Goal: Check status: Check status

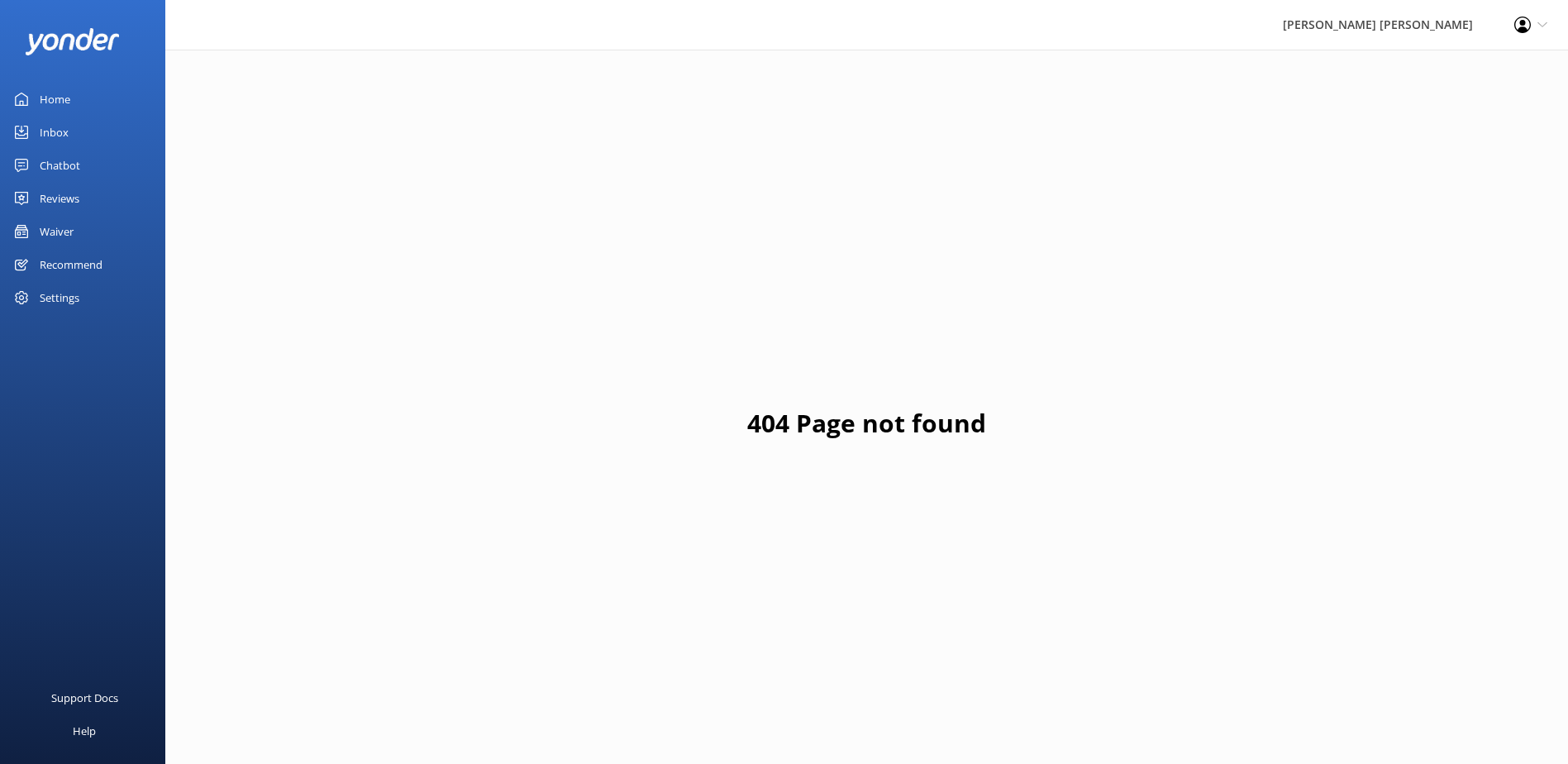
click at [65, 226] on div "Waiver" at bounding box center [57, 231] width 34 height 33
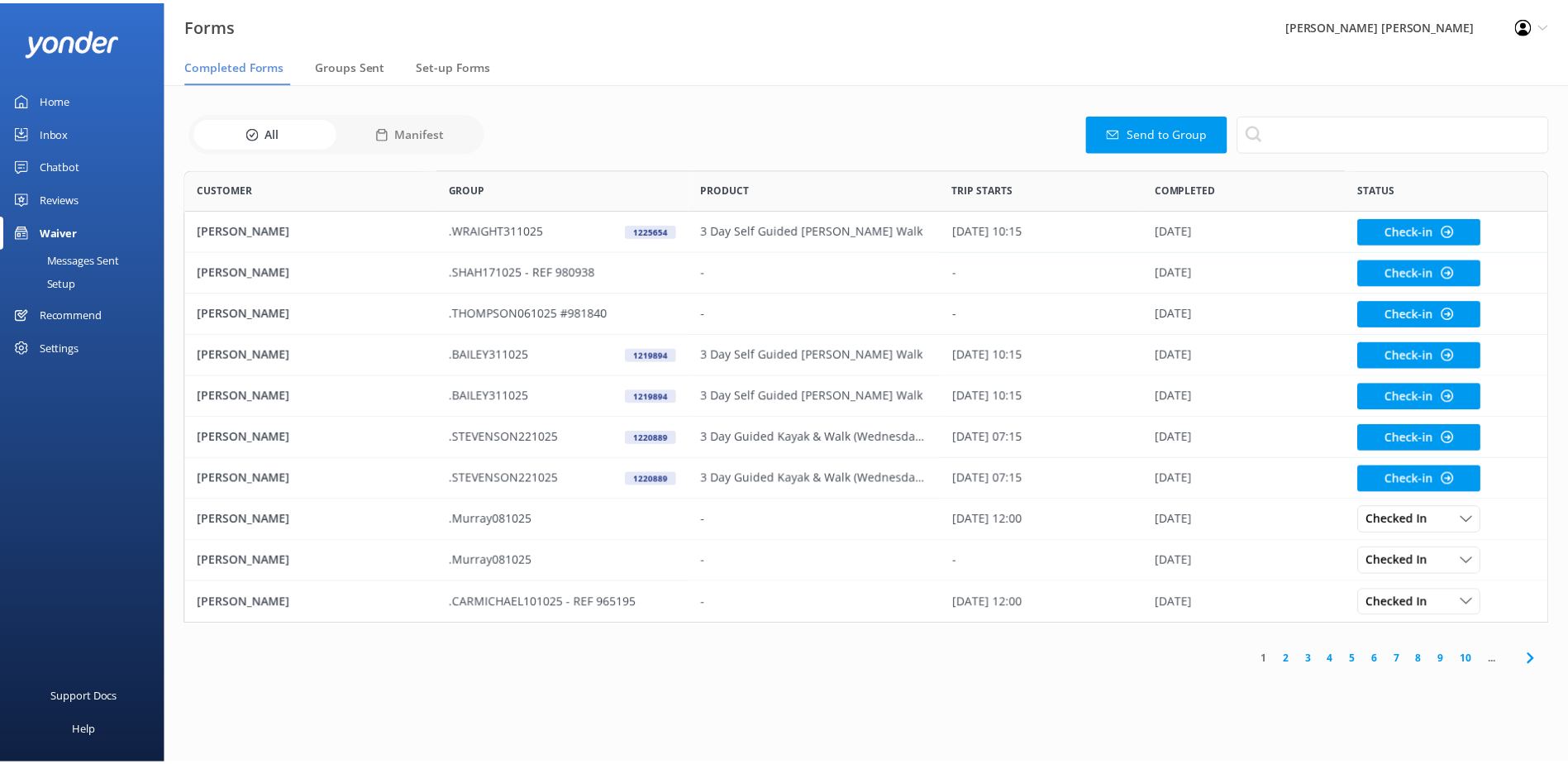
scroll to position [443, 1363]
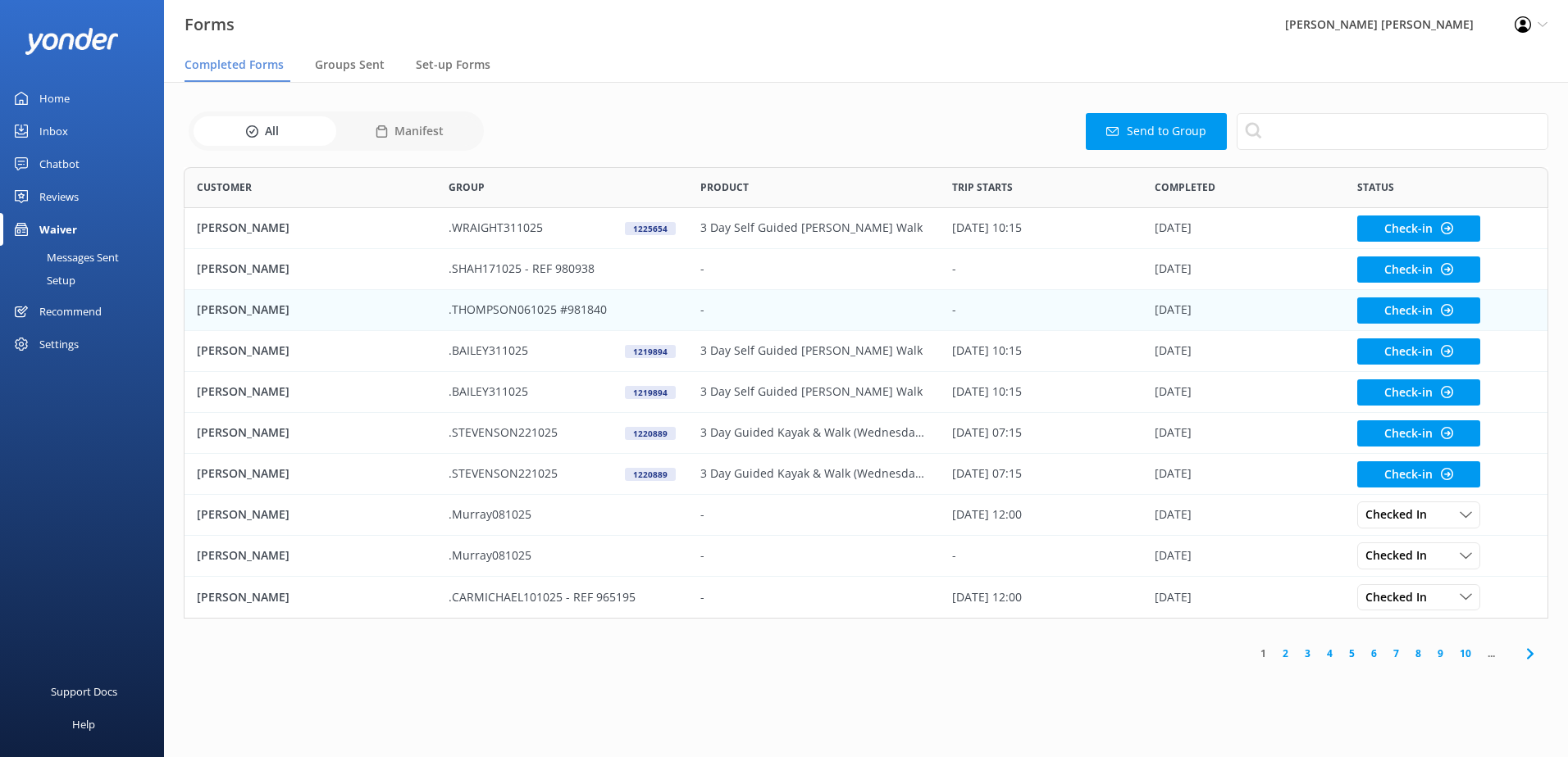
click at [248, 314] on p "[PERSON_NAME]" at bounding box center [243, 309] width 93 height 18
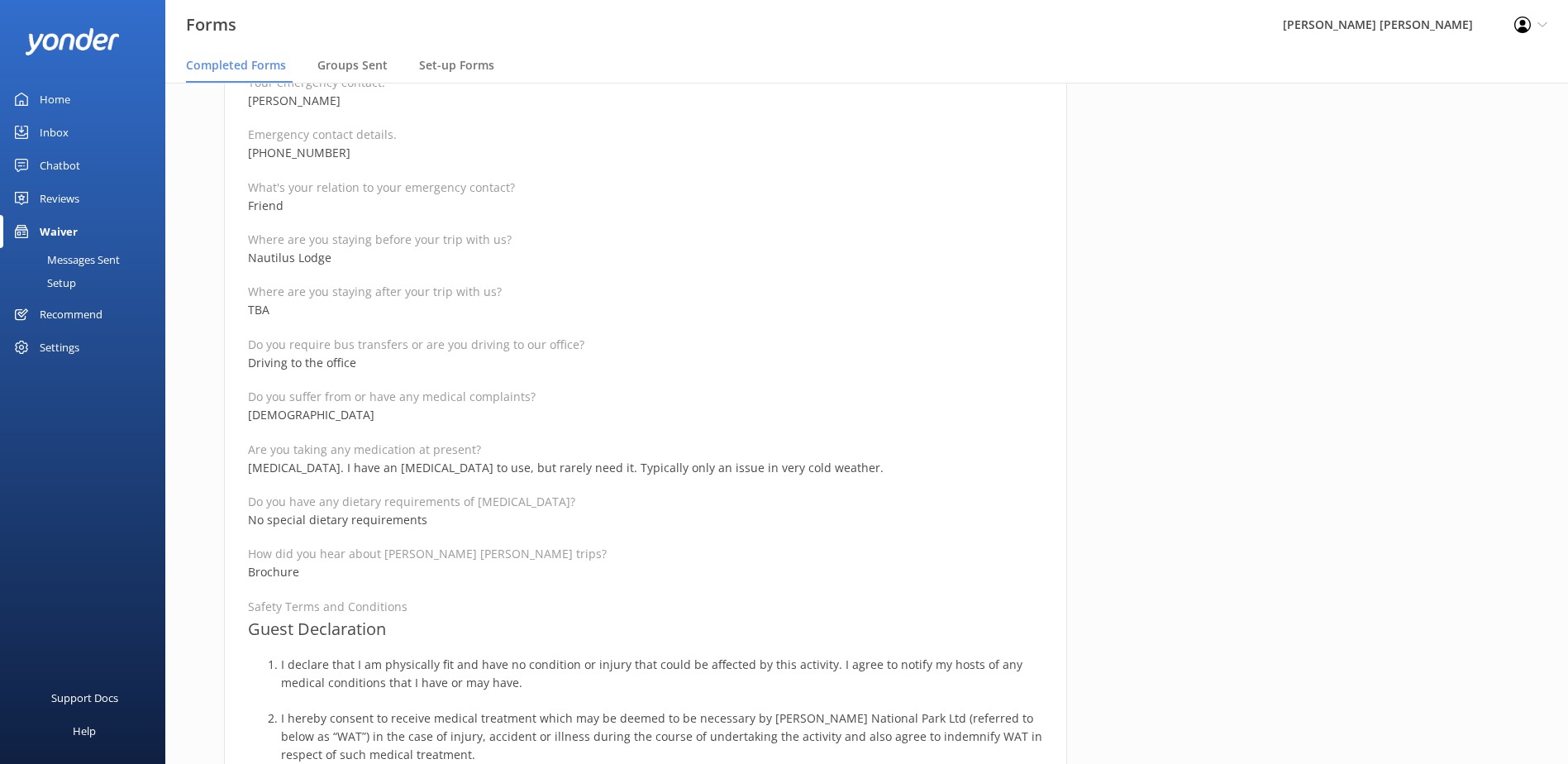
scroll to position [744, 0]
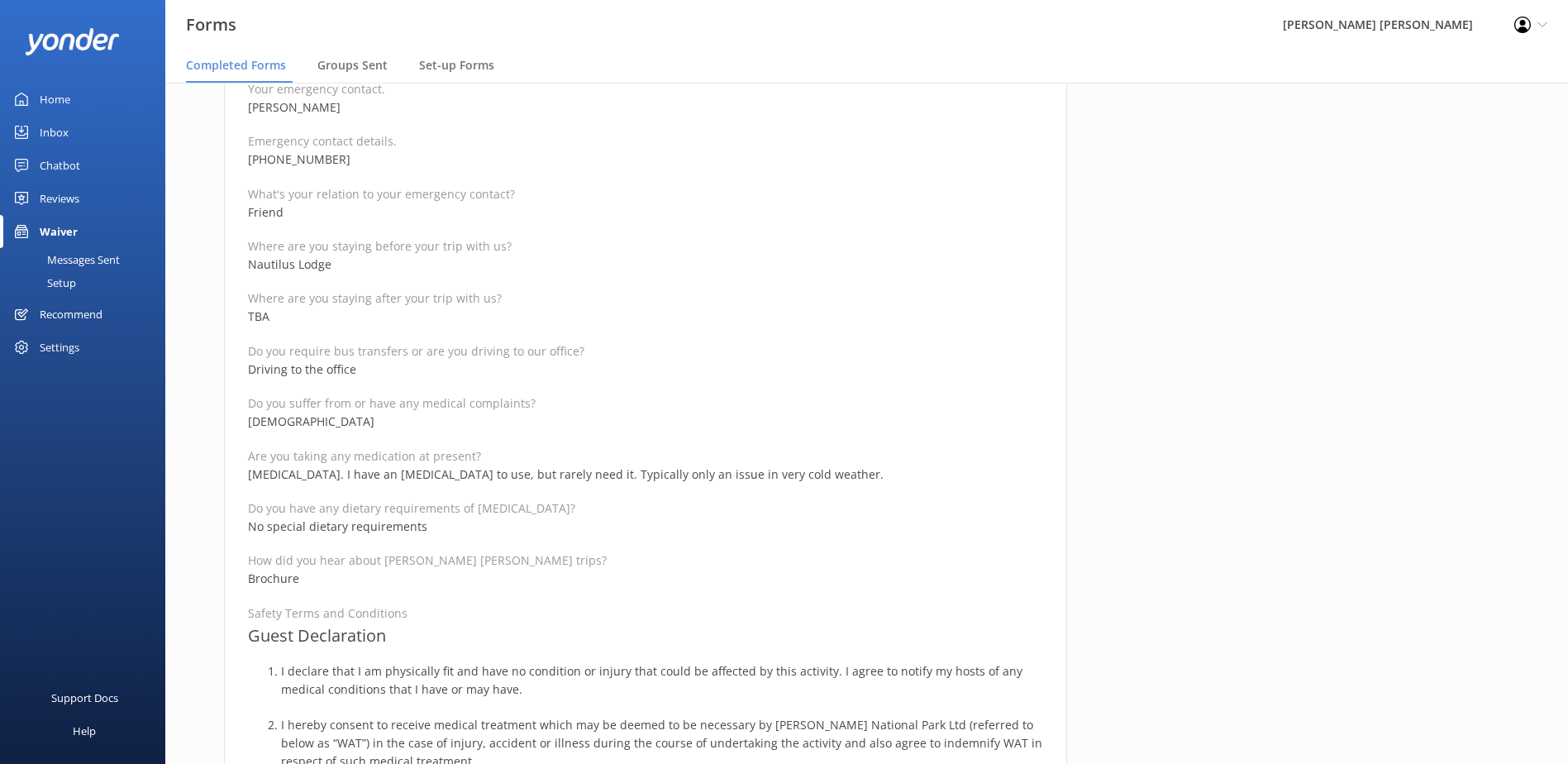
click at [523, 168] on p "[PHONE_NUMBER]" at bounding box center [645, 160] width 795 height 18
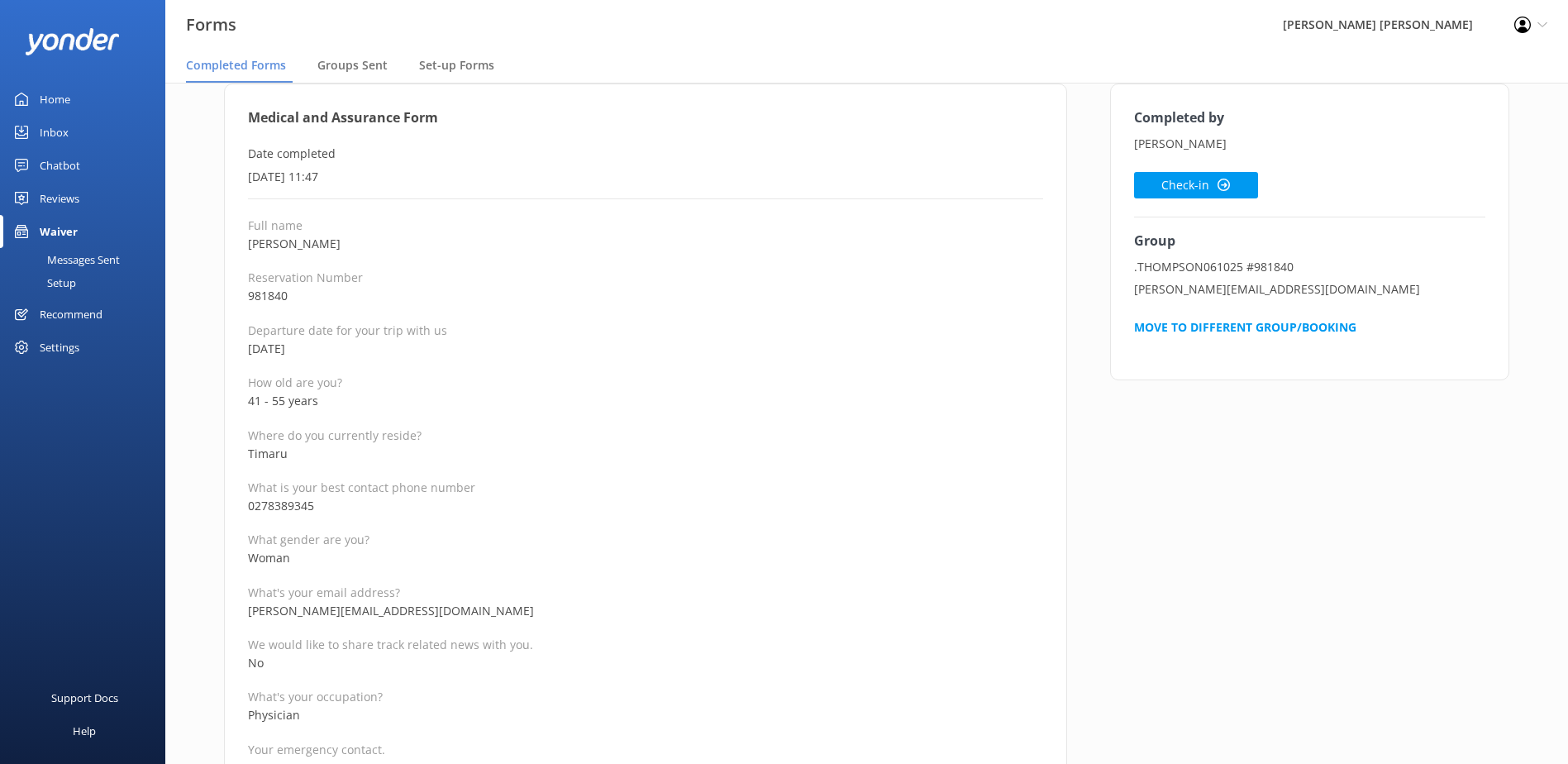
scroll to position [83, 0]
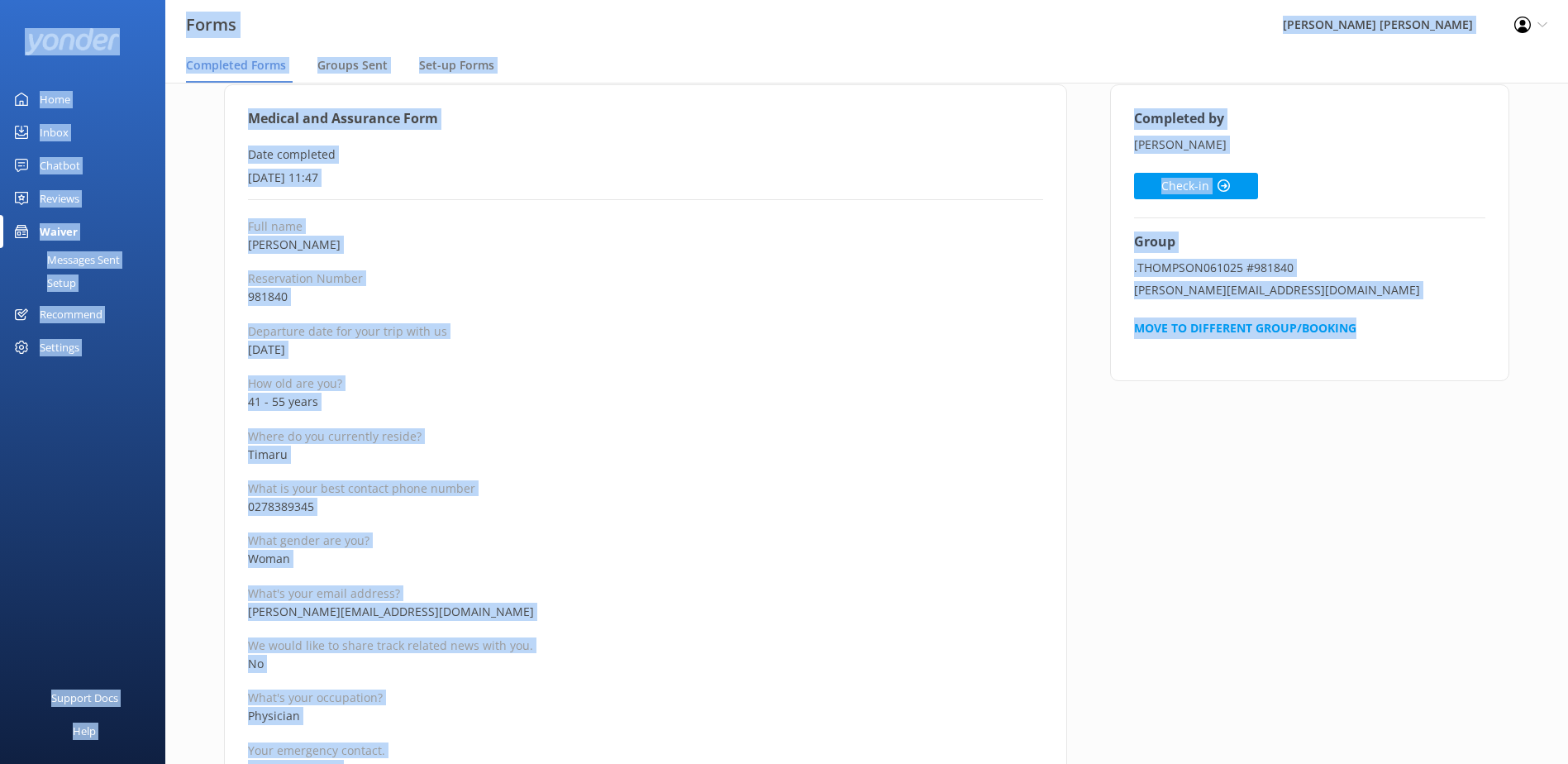
copy div "Forms Wilsons [PERSON_NAME] Profile Settings Logout Completed Forms Groups Sent…"
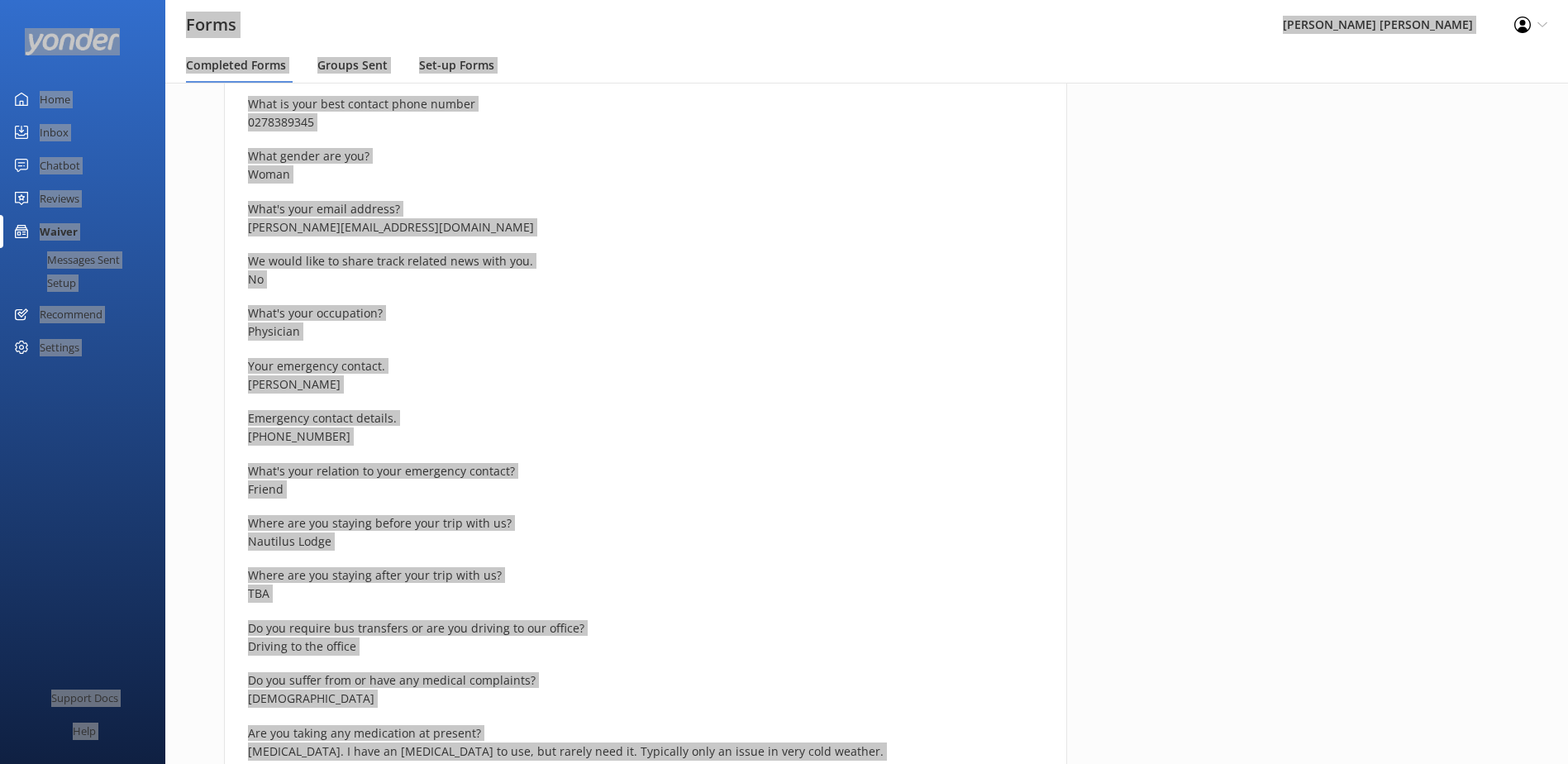
scroll to position [744, 0]
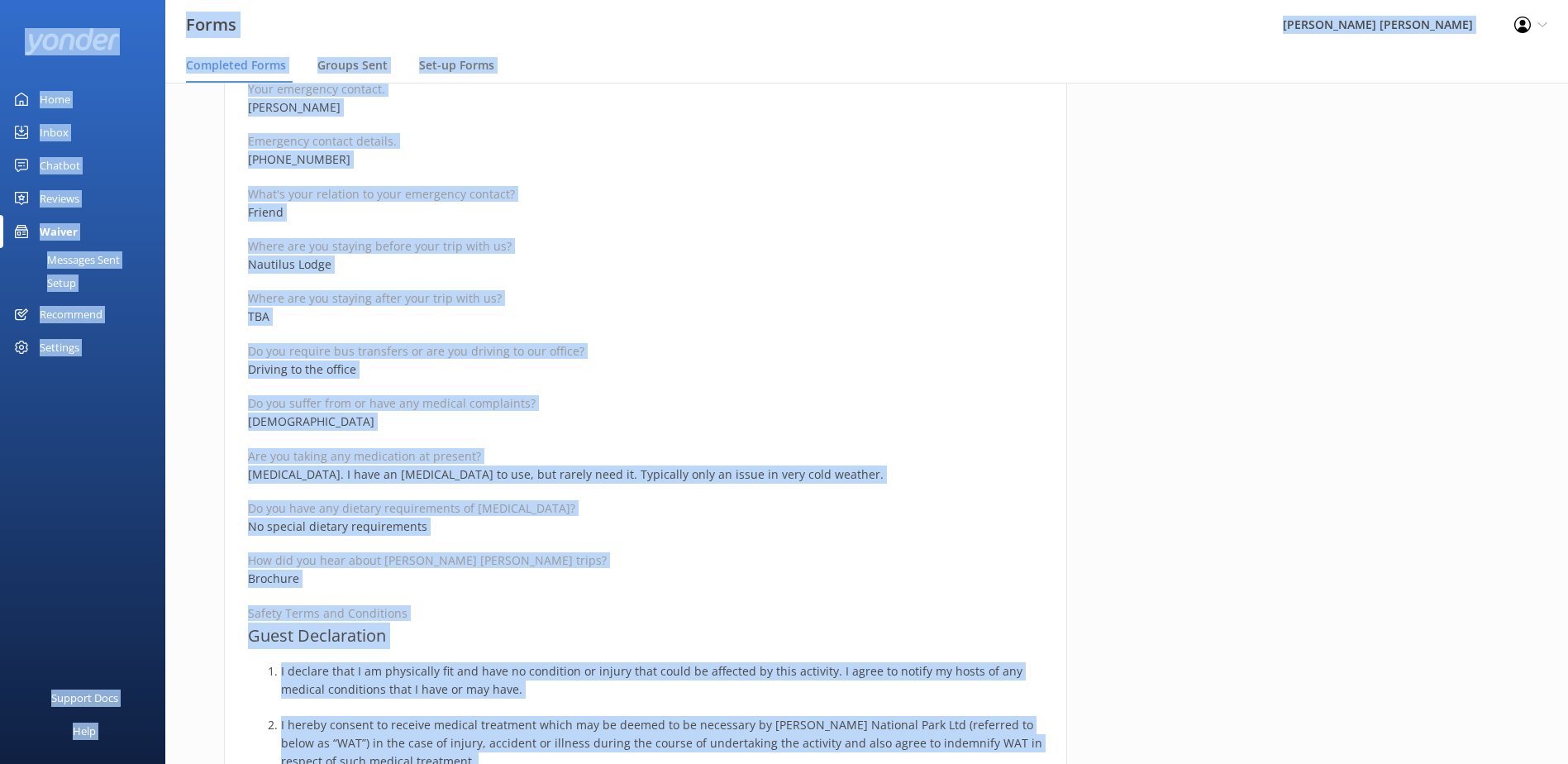
click at [687, 344] on p "Do you require bus transfers or are you driving to our office?" at bounding box center [645, 351] width 795 height 16
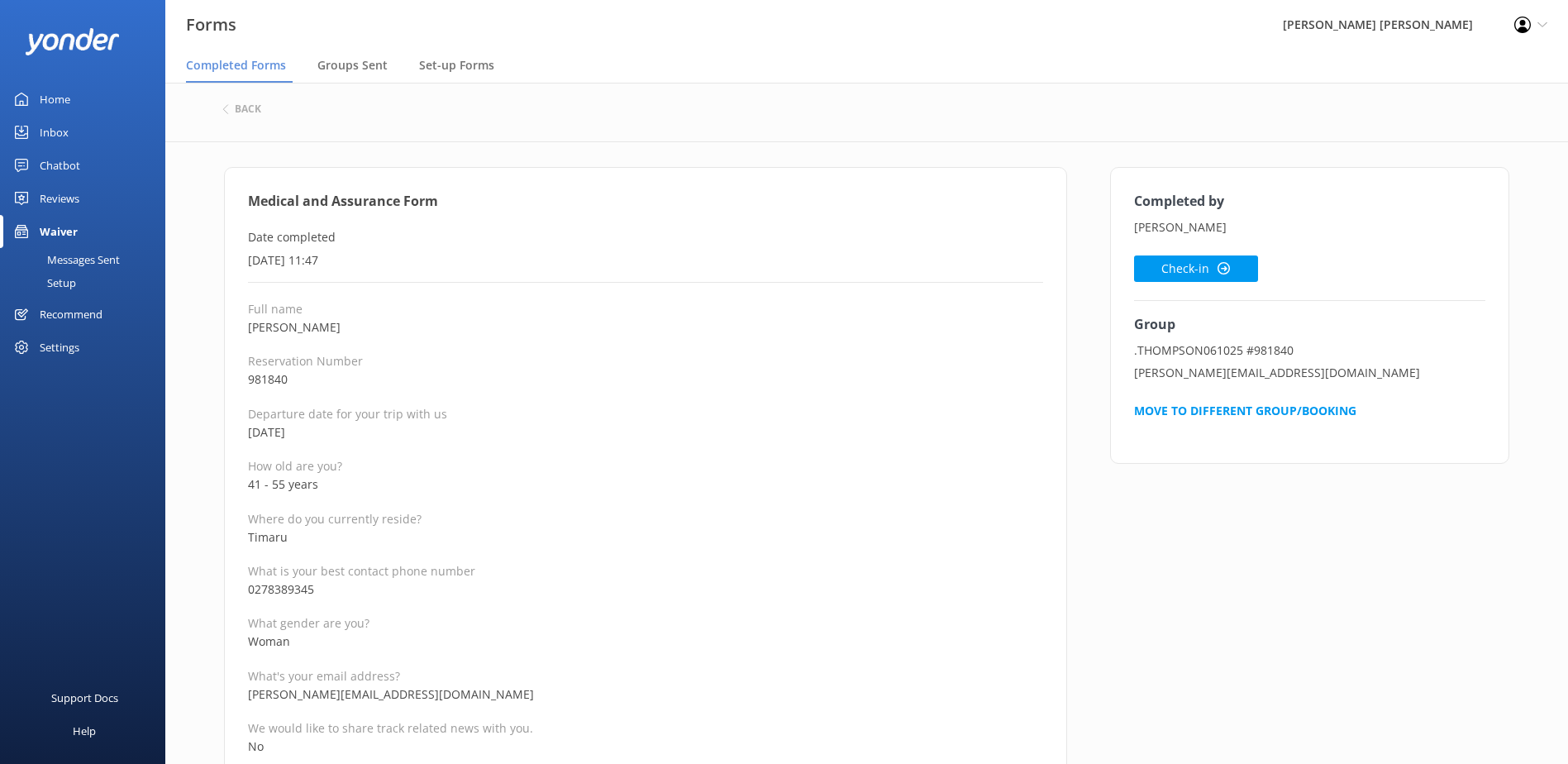
scroll to position [83, 0]
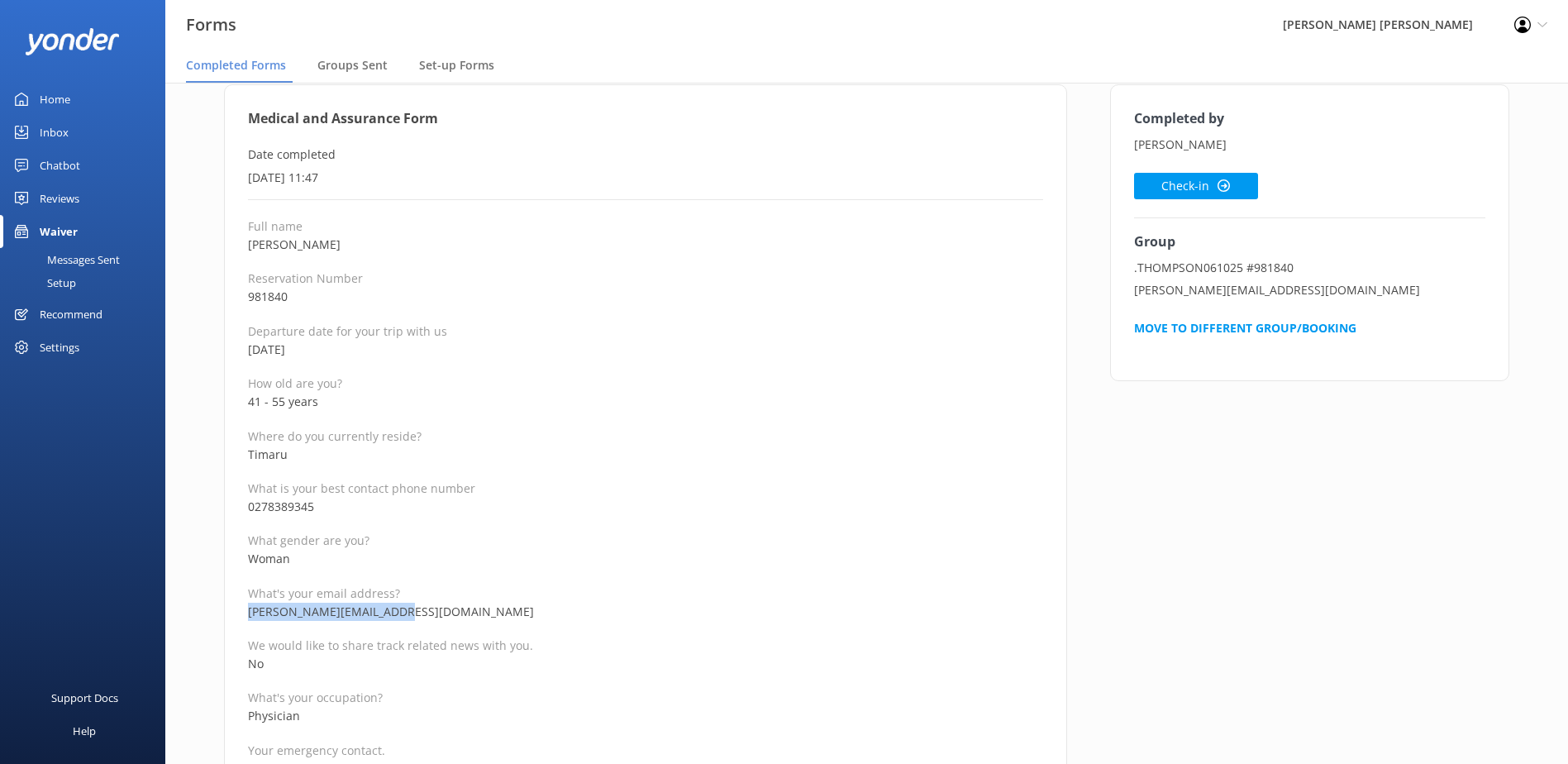
drag, startPoint x: 419, startPoint y: 612, endPoint x: 246, endPoint y: 617, distance: 173.1
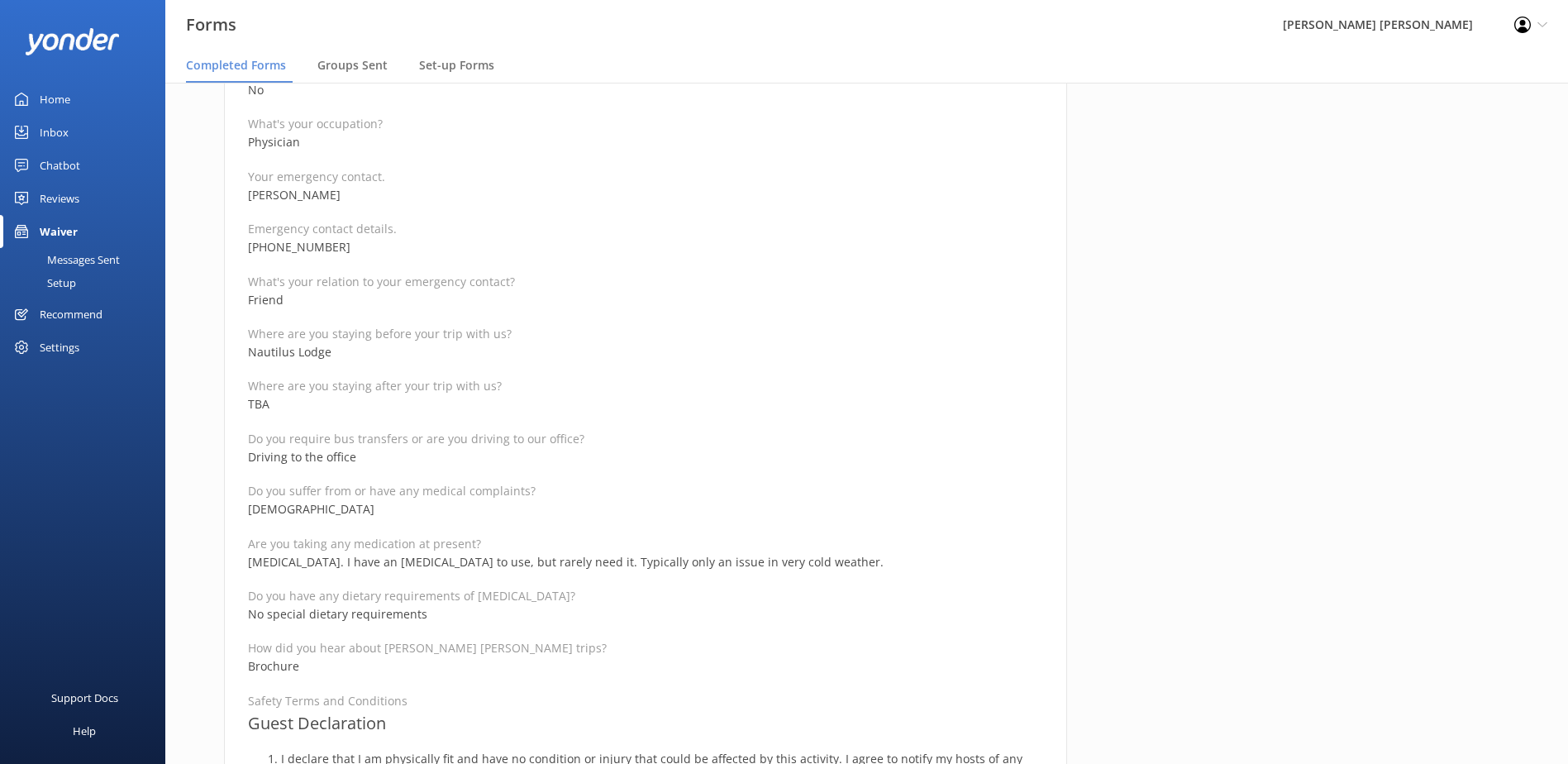
scroll to position [579, 0]
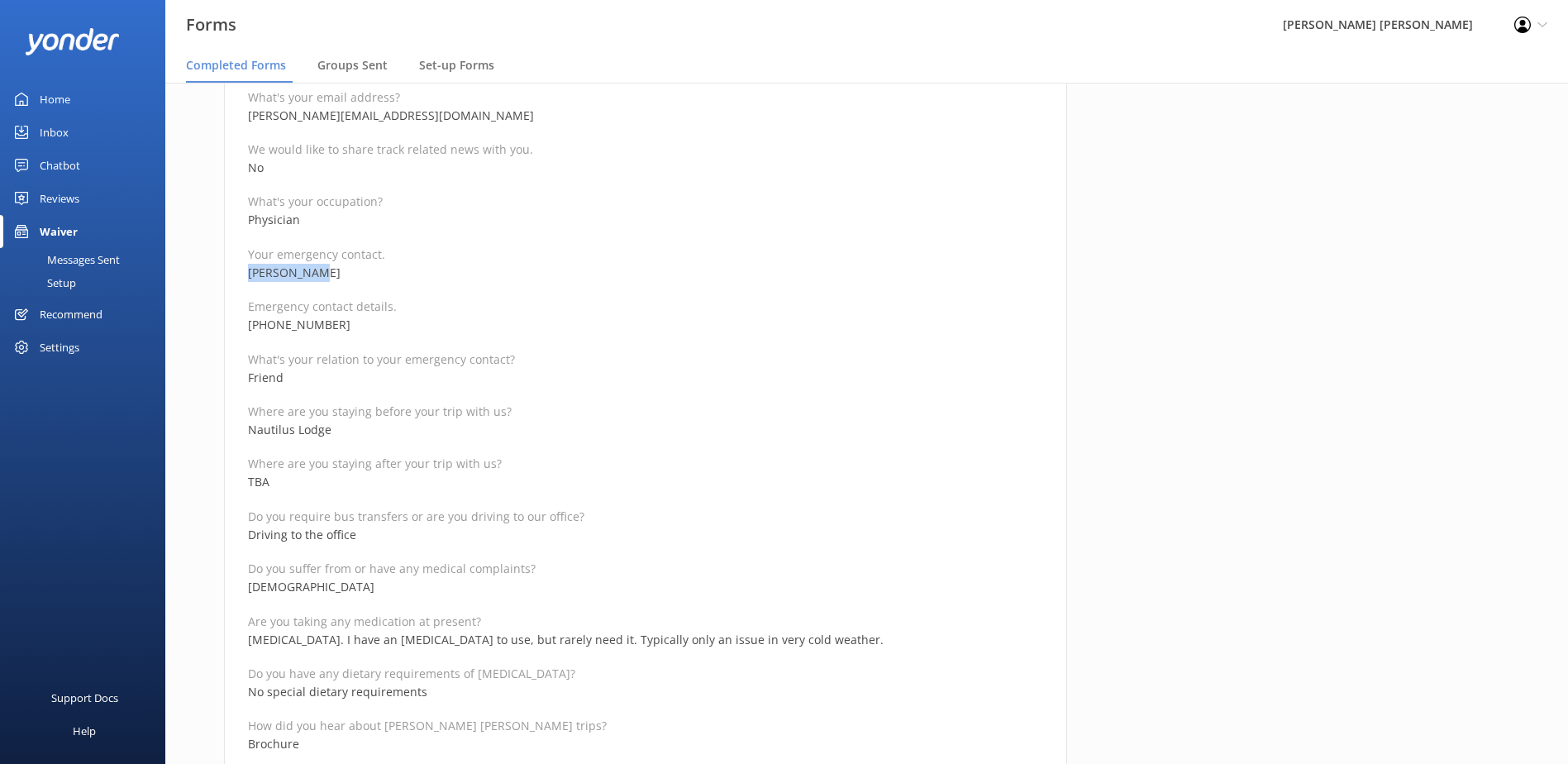
drag, startPoint x: 307, startPoint y: 272, endPoint x: 223, endPoint y: 270, distance: 84.0
click at [223, 270] on div "Medical and Assurance Form Date completed [DATE] 11:47 Full name [PERSON_NAME] …" at bounding box center [645, 641] width 886 height 2106
drag, startPoint x: 317, startPoint y: 322, endPoint x: 233, endPoint y: 324, distance: 84.0
click at [233, 324] on div "Medical and Assurance Form Date completed [DATE] 11:47 Full name [PERSON_NAME] …" at bounding box center [645, 632] width 843 height 2089
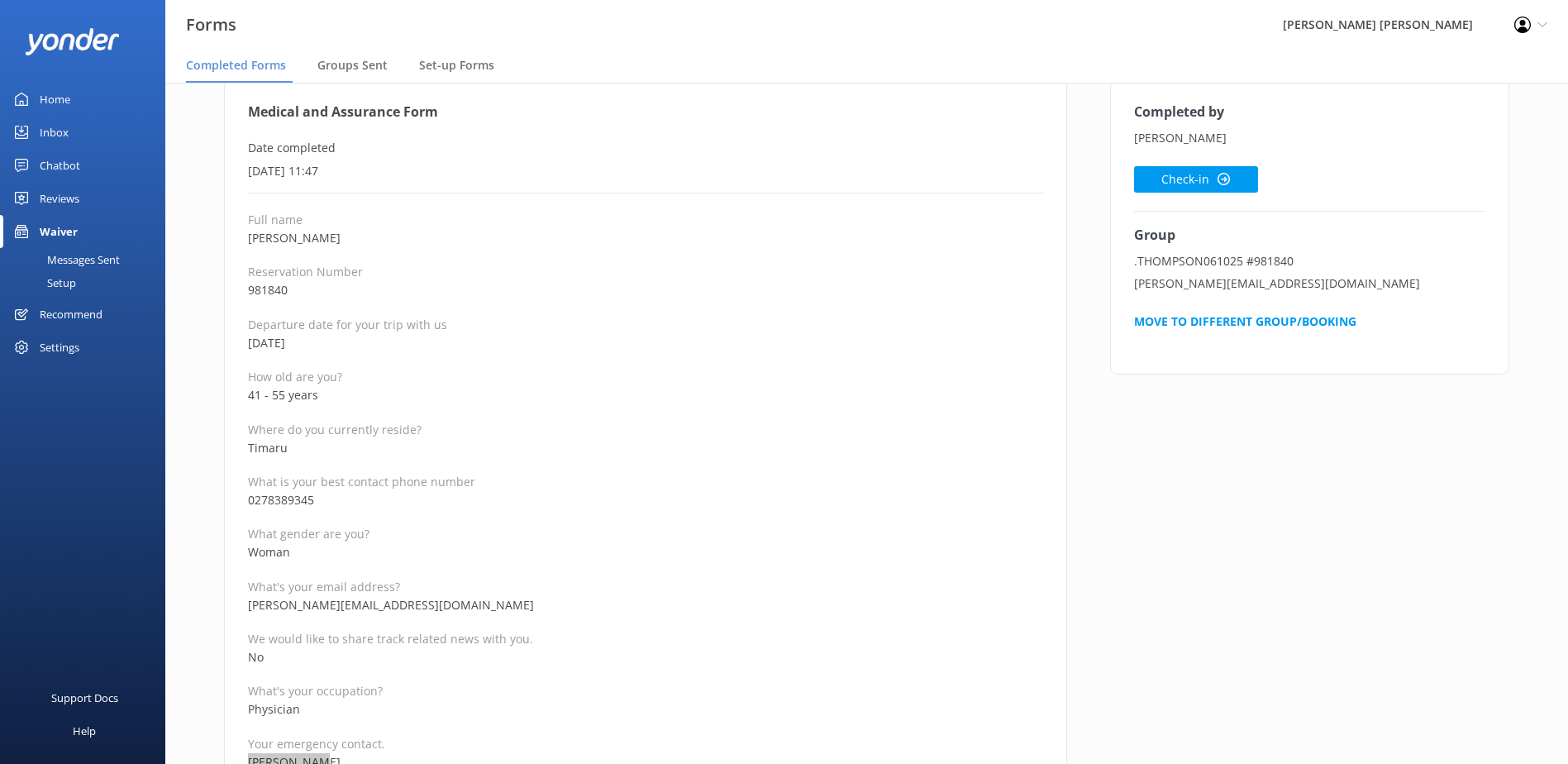
scroll to position [83, 0]
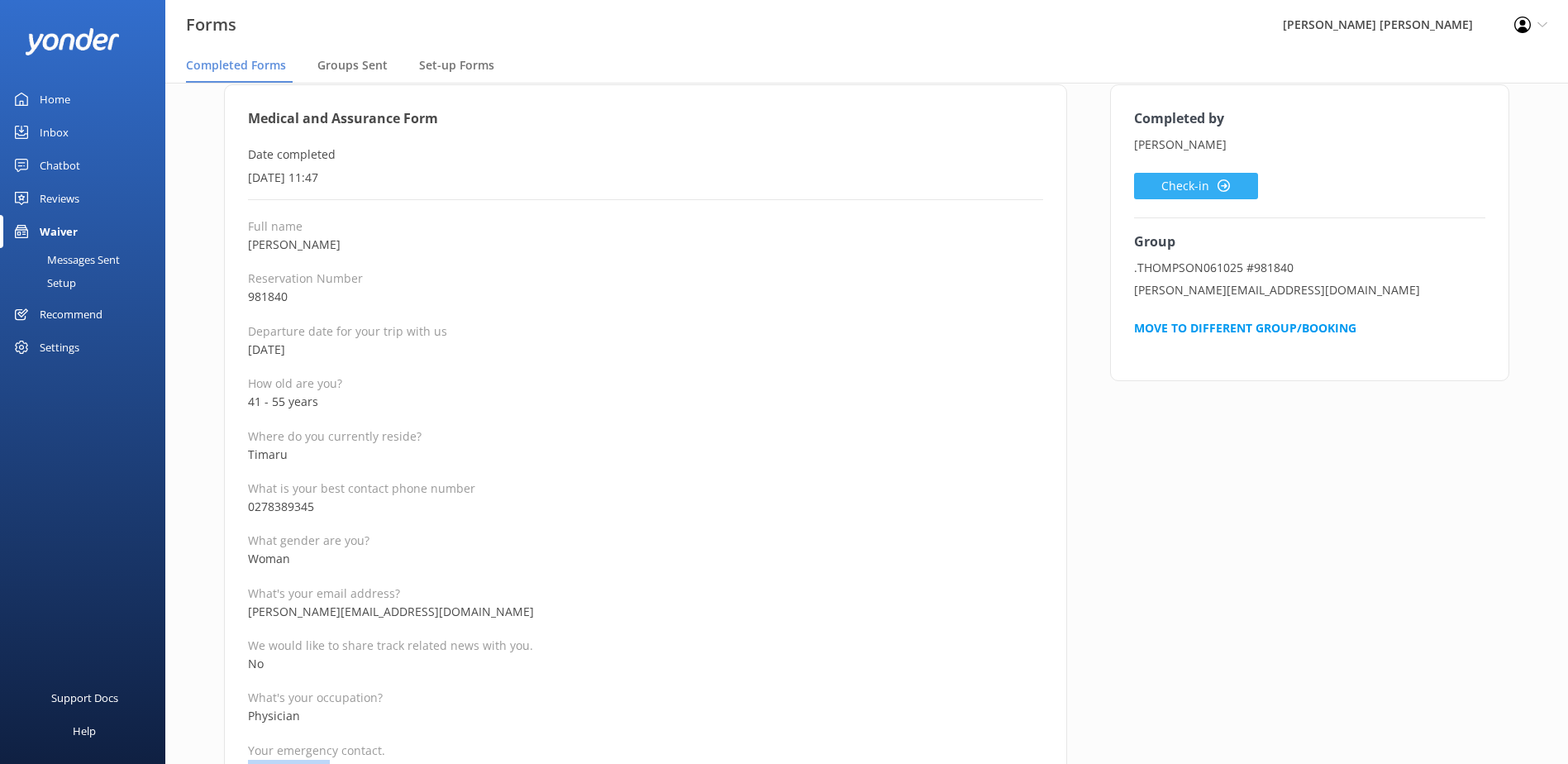
click at [1205, 188] on button "Check-in" at bounding box center [1196, 186] width 124 height 27
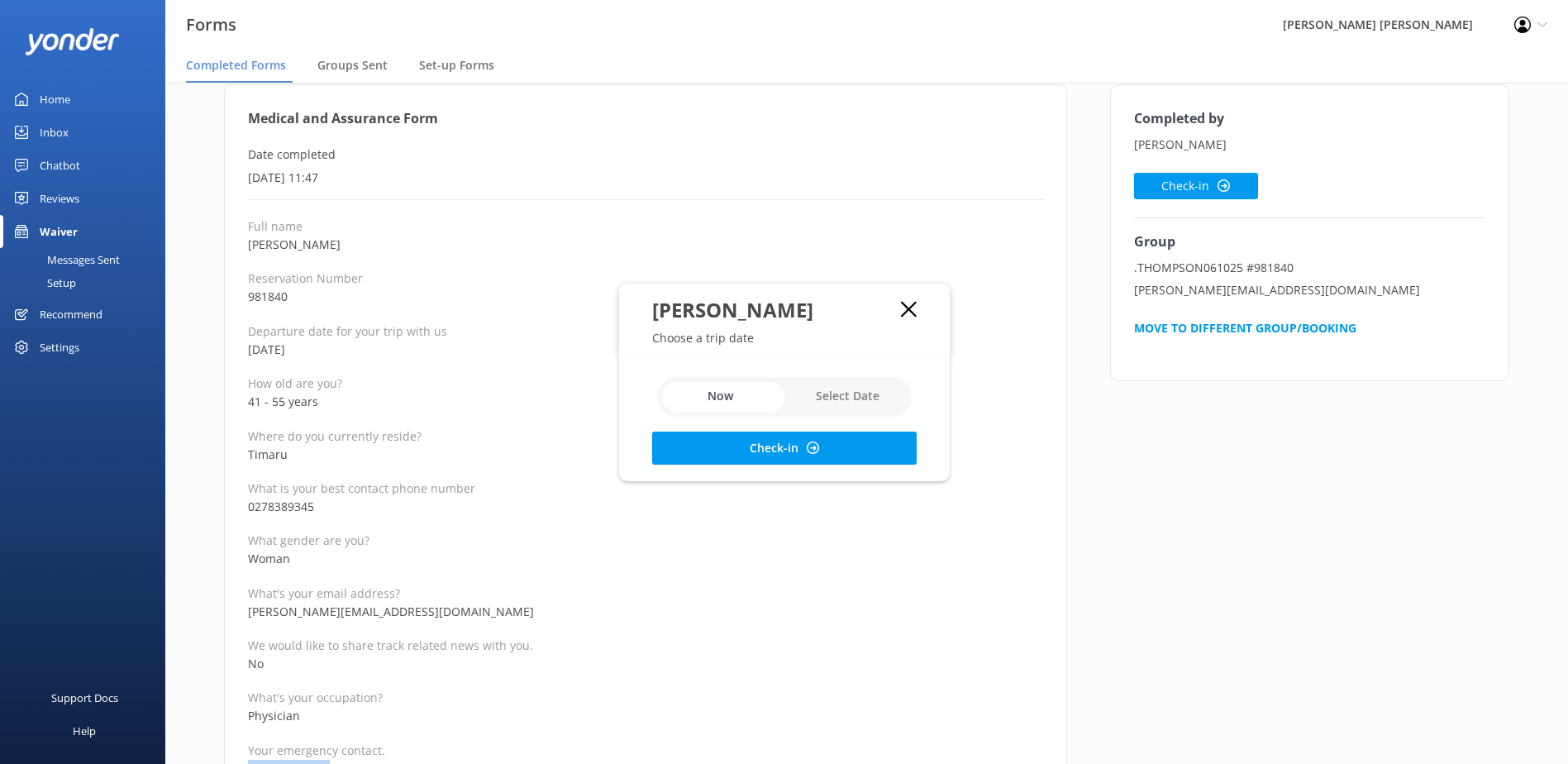
click at [811, 398] on input "checkbox" at bounding box center [784, 397] width 255 height 40
checkbox input "true"
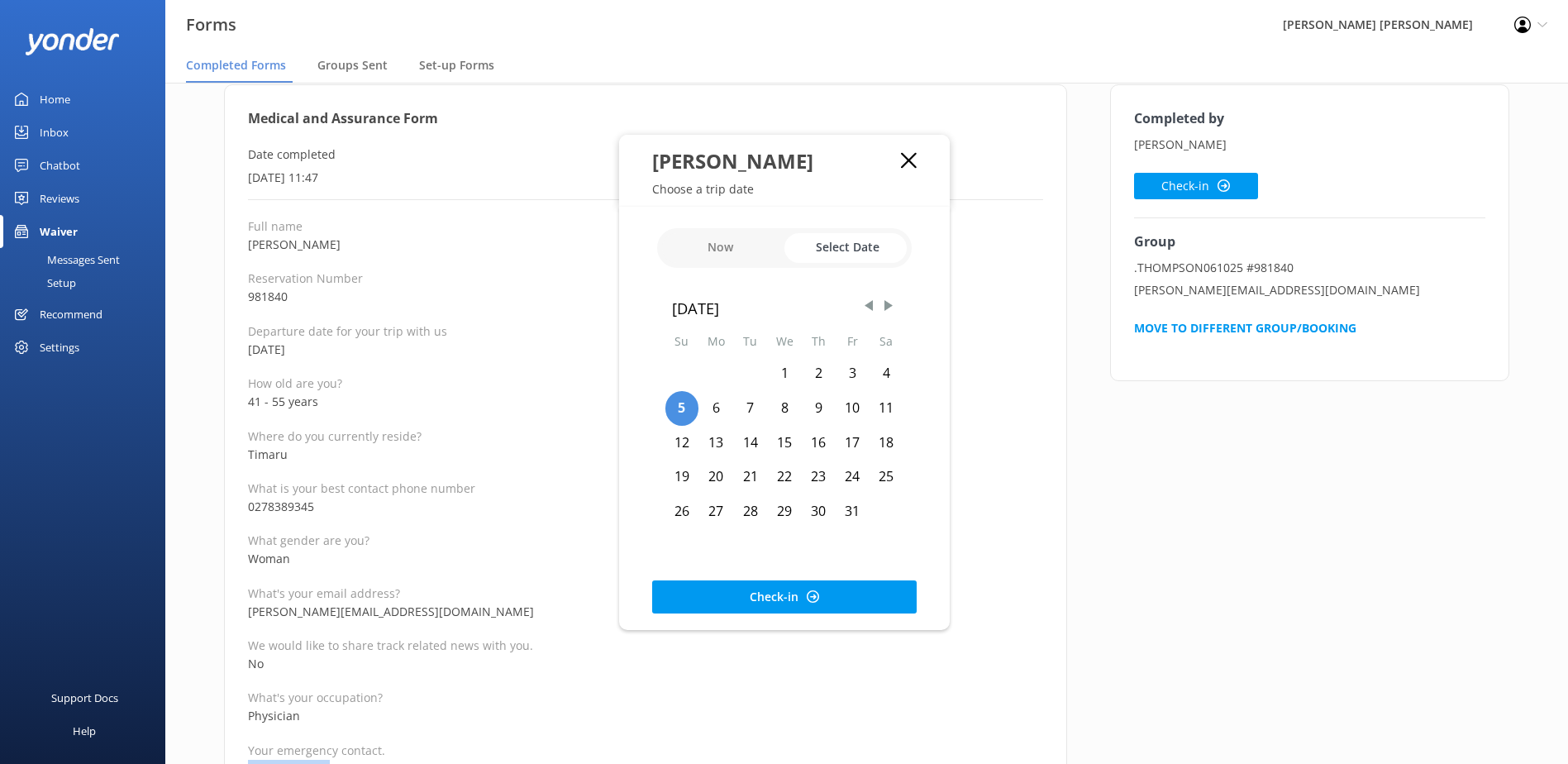
click at [714, 406] on div "6" at bounding box center [715, 408] width 35 height 35
click at [759, 604] on button "Check-in" at bounding box center [784, 596] width 265 height 33
